Goal: Task Accomplishment & Management: Use online tool/utility

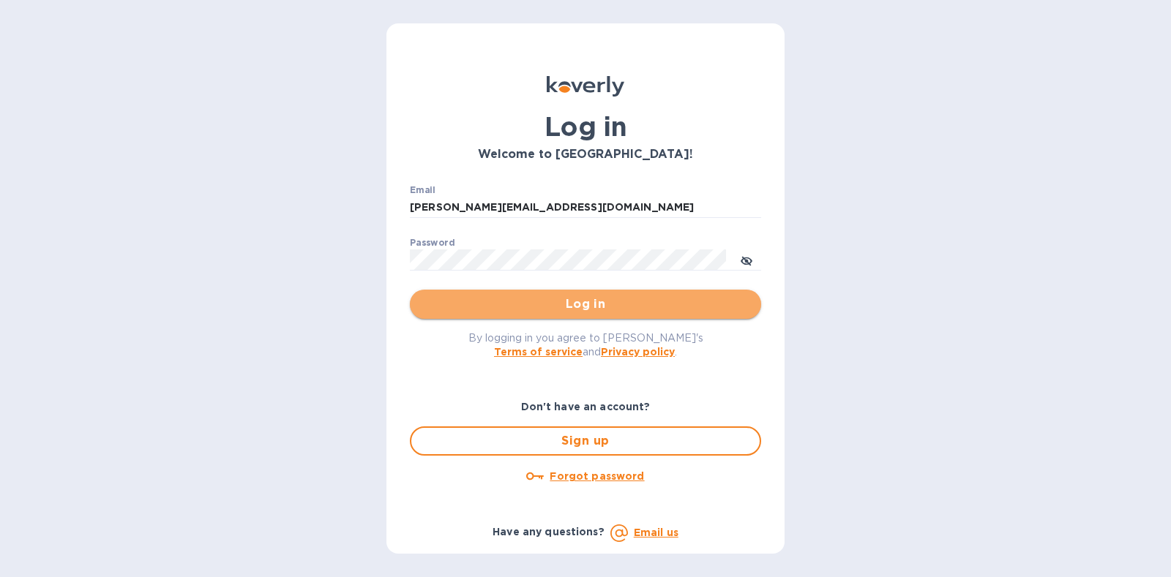
click at [567, 304] on span "Log in" at bounding box center [585, 305] width 328 height 18
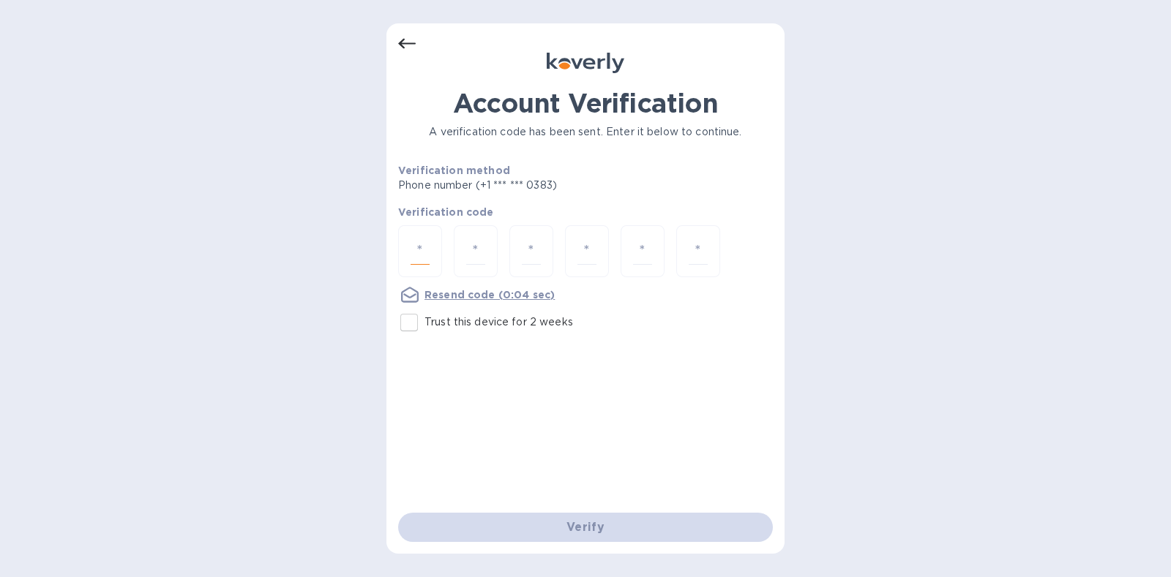
click at [412, 242] on input "number" at bounding box center [419, 251] width 19 height 27
type input "2"
type input "6"
type input "9"
type input "0"
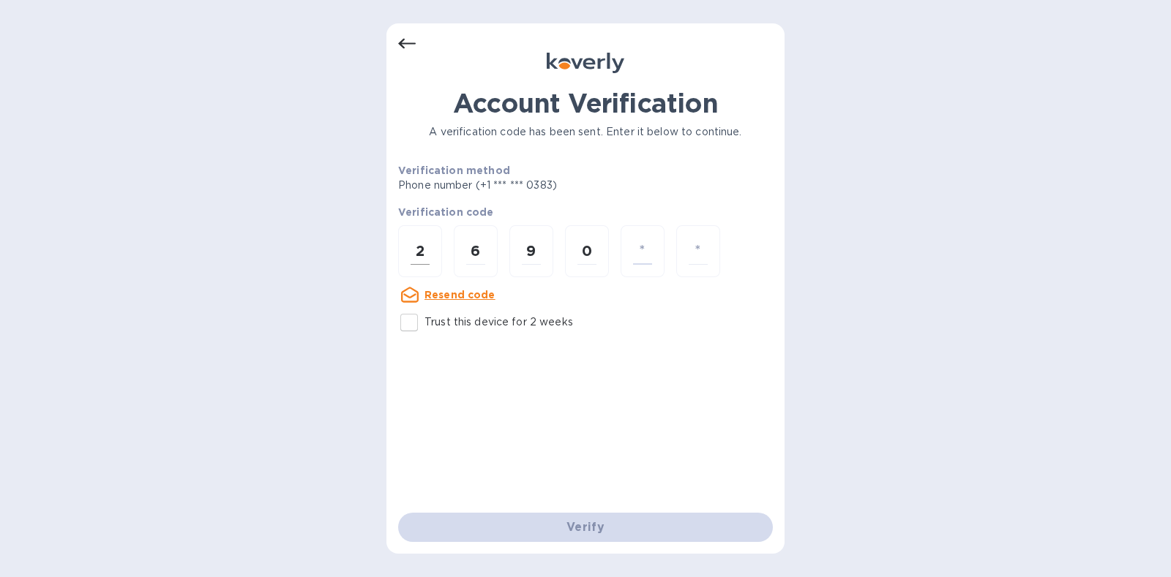
type input "2"
type input "1"
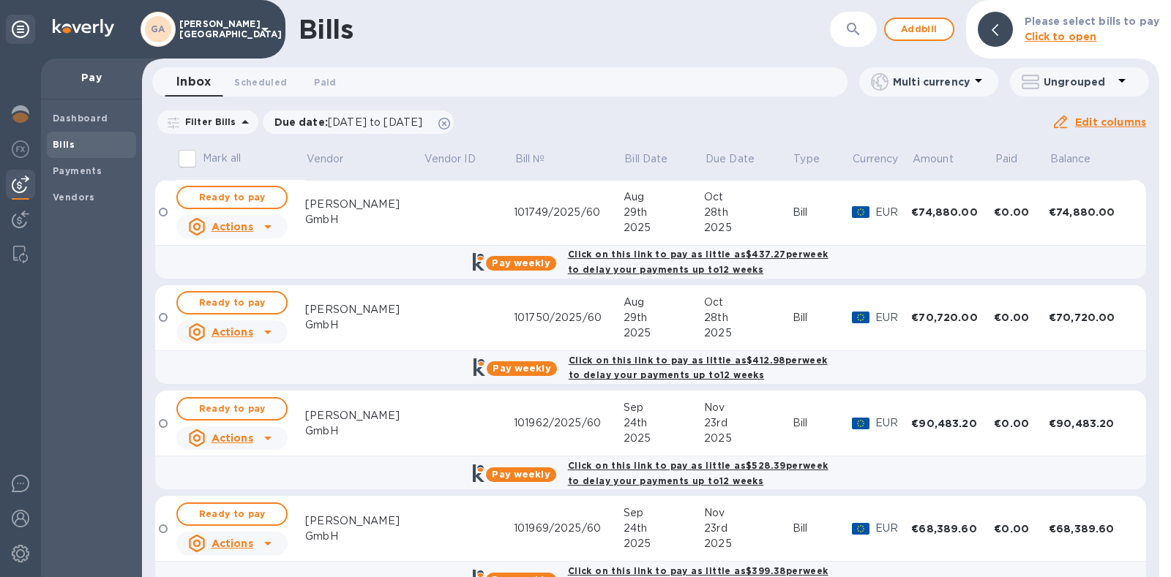
scroll to position [31, 0]
